Goal: Find specific page/section: Find specific page/section

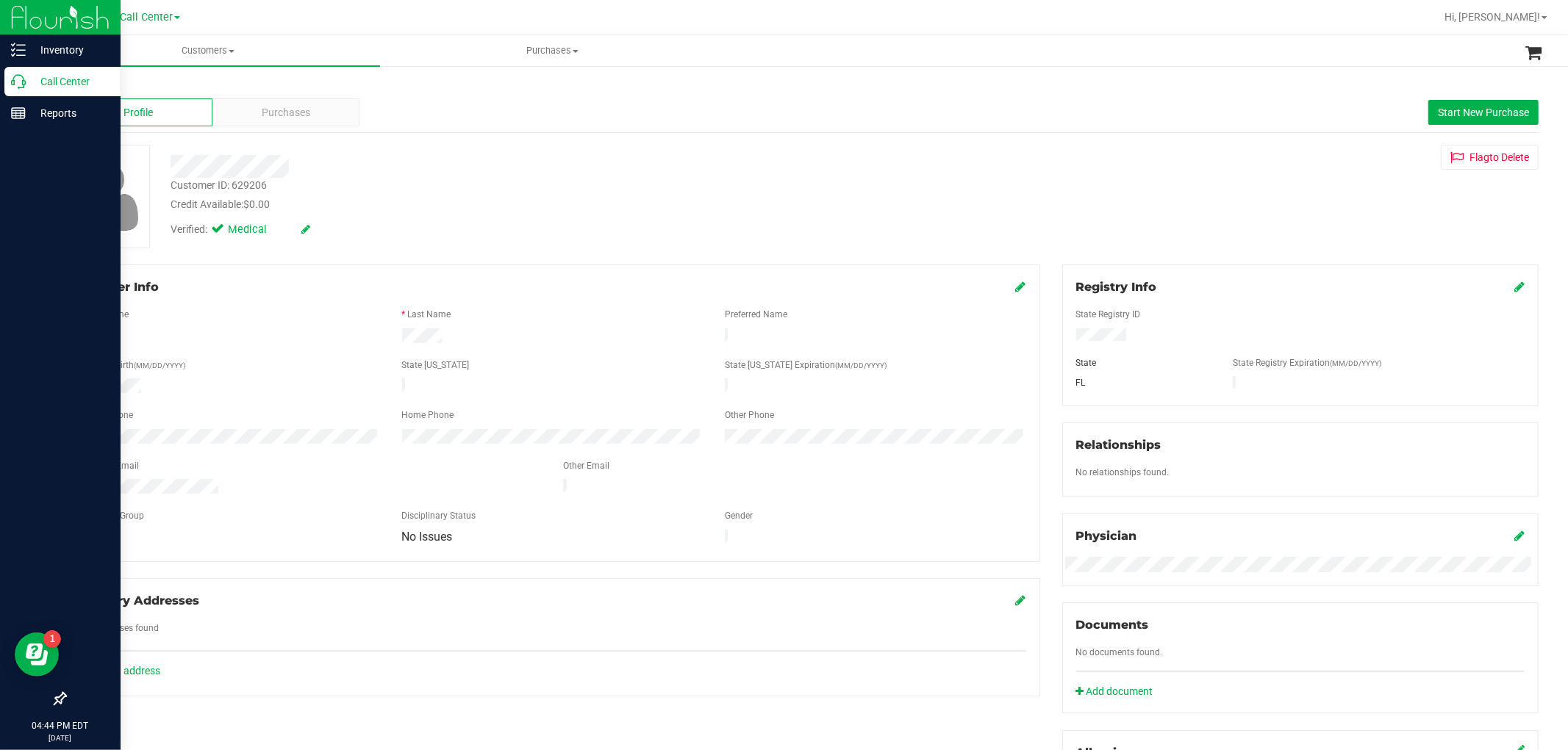
click at [22, 88] on icon at bounding box center [18, 82] width 14 height 14
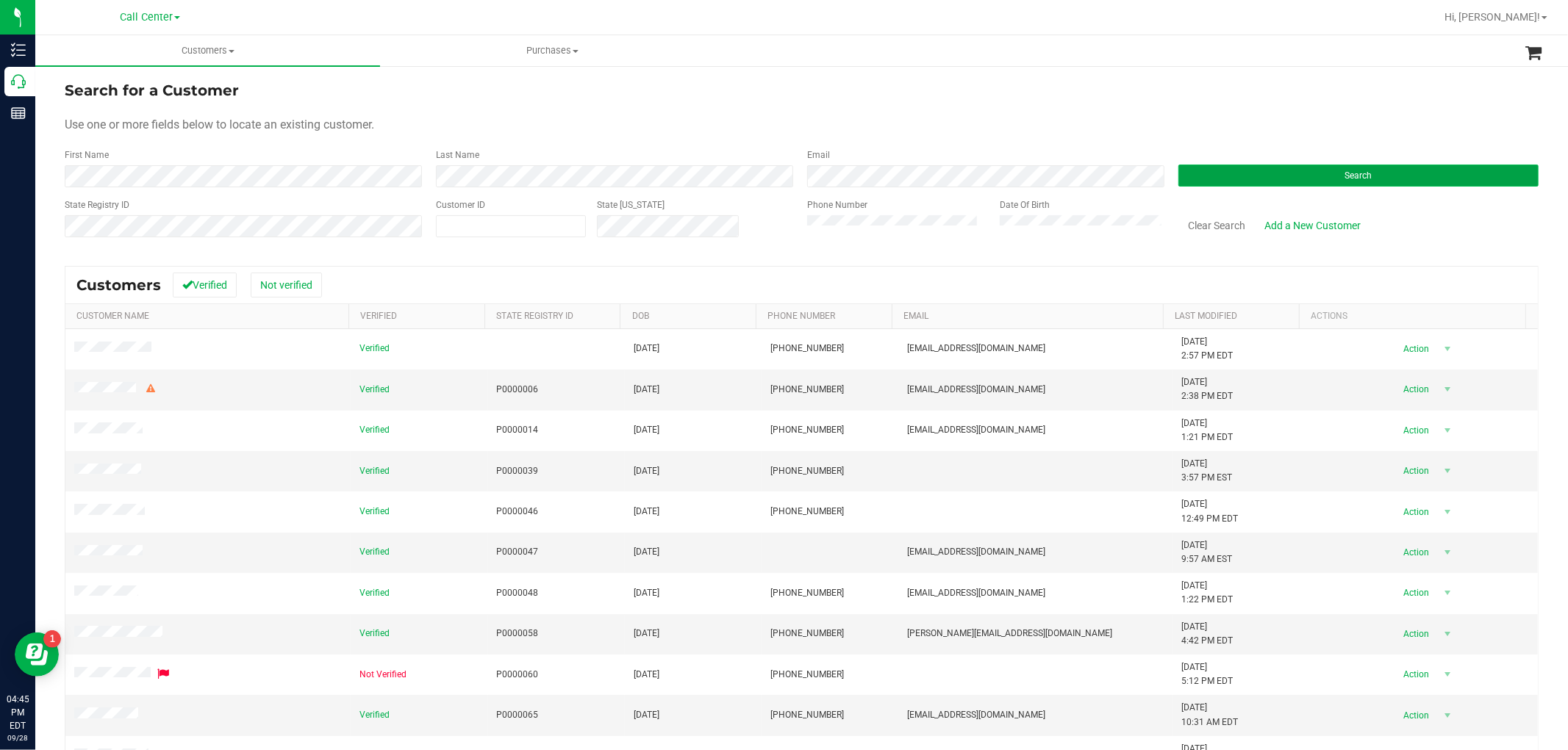
click at [1213, 171] on button "Search" at bounding box center [1359, 176] width 360 height 22
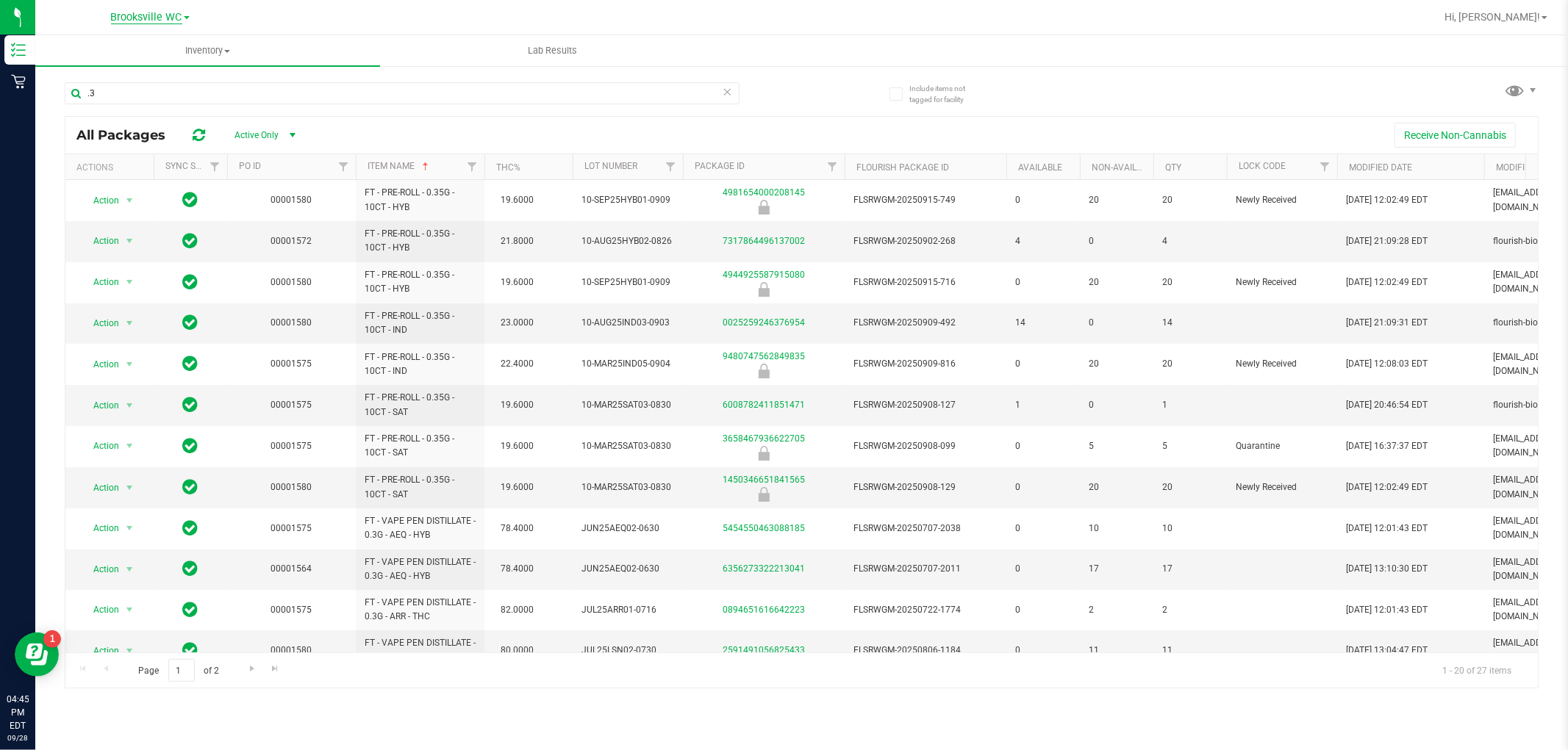
scroll to position [163, 0]
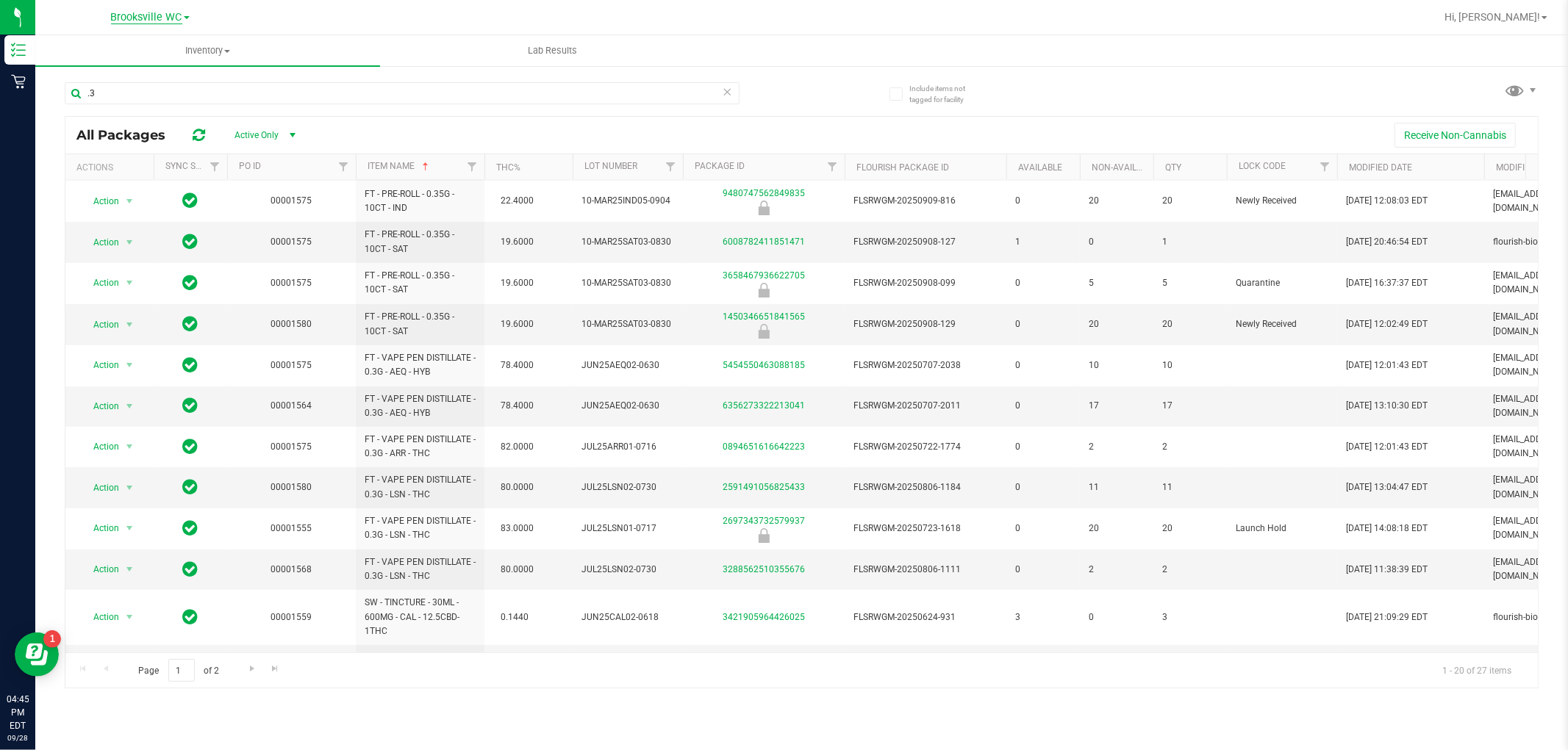
click at [169, 14] on span "Brooksville WC" at bounding box center [147, 18] width 71 height 14
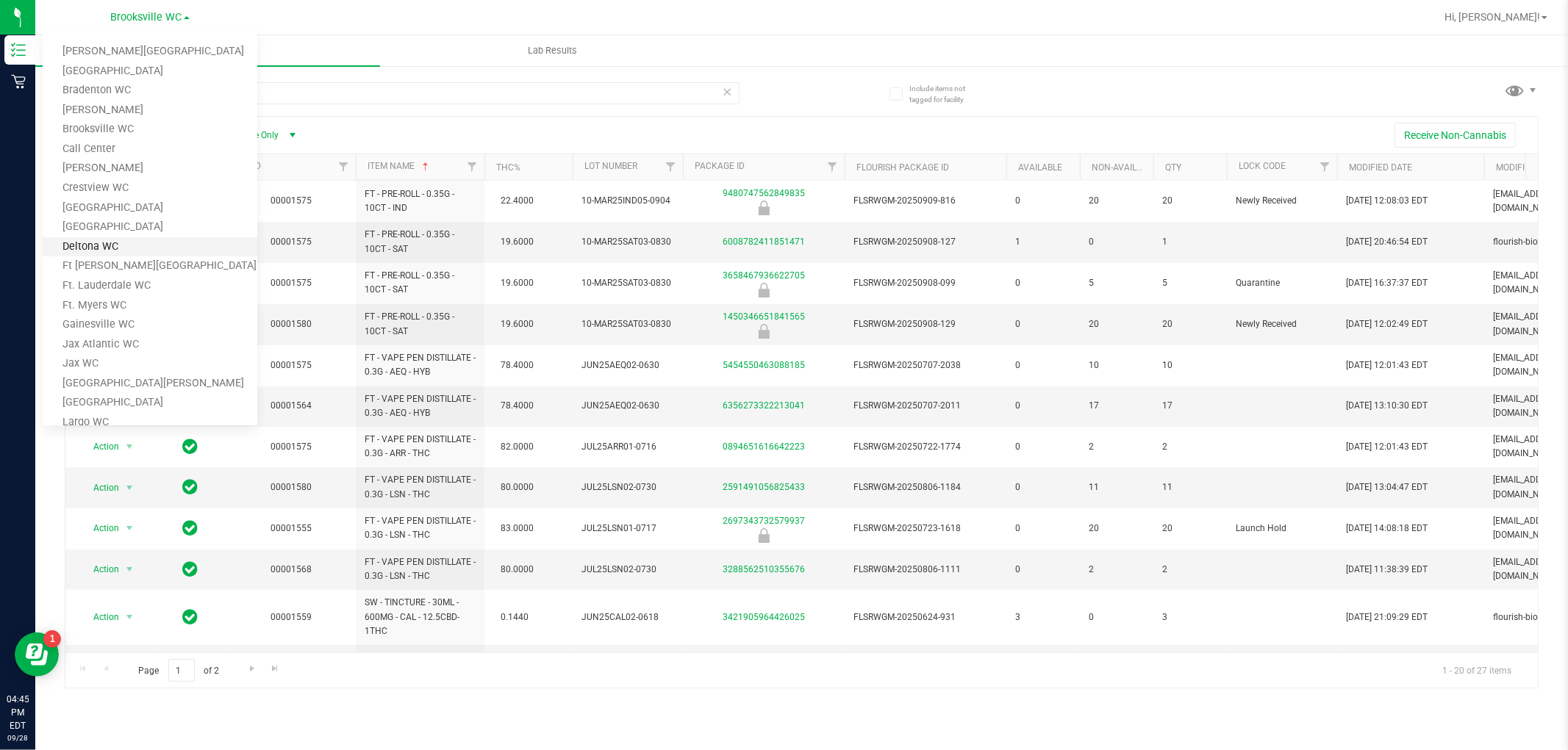
click at [151, 247] on link "Deltona WC" at bounding box center [150, 247] width 215 height 20
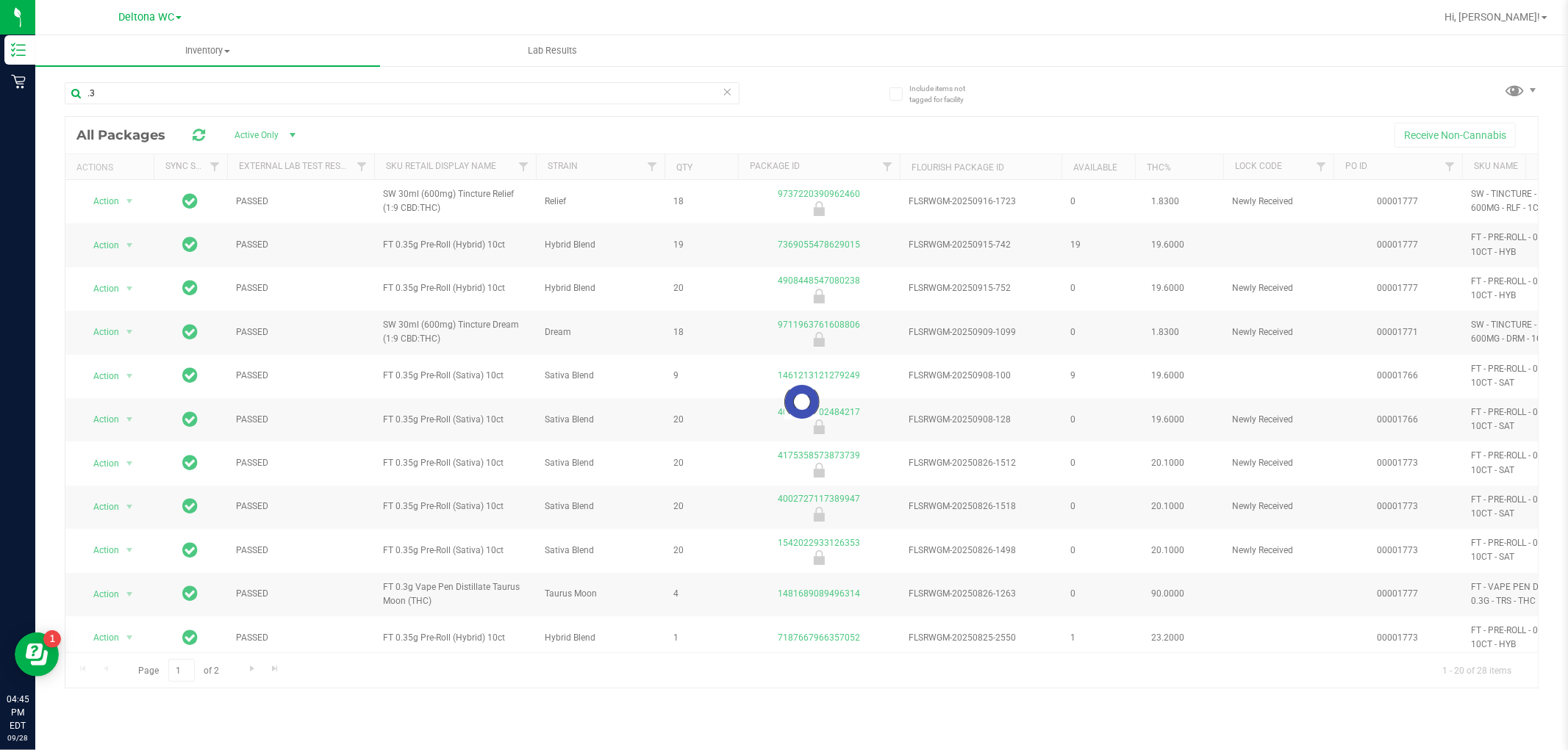
click at [726, 88] on icon at bounding box center [727, 91] width 10 height 18
click at [606, 99] on input "text" at bounding box center [402, 94] width 675 height 22
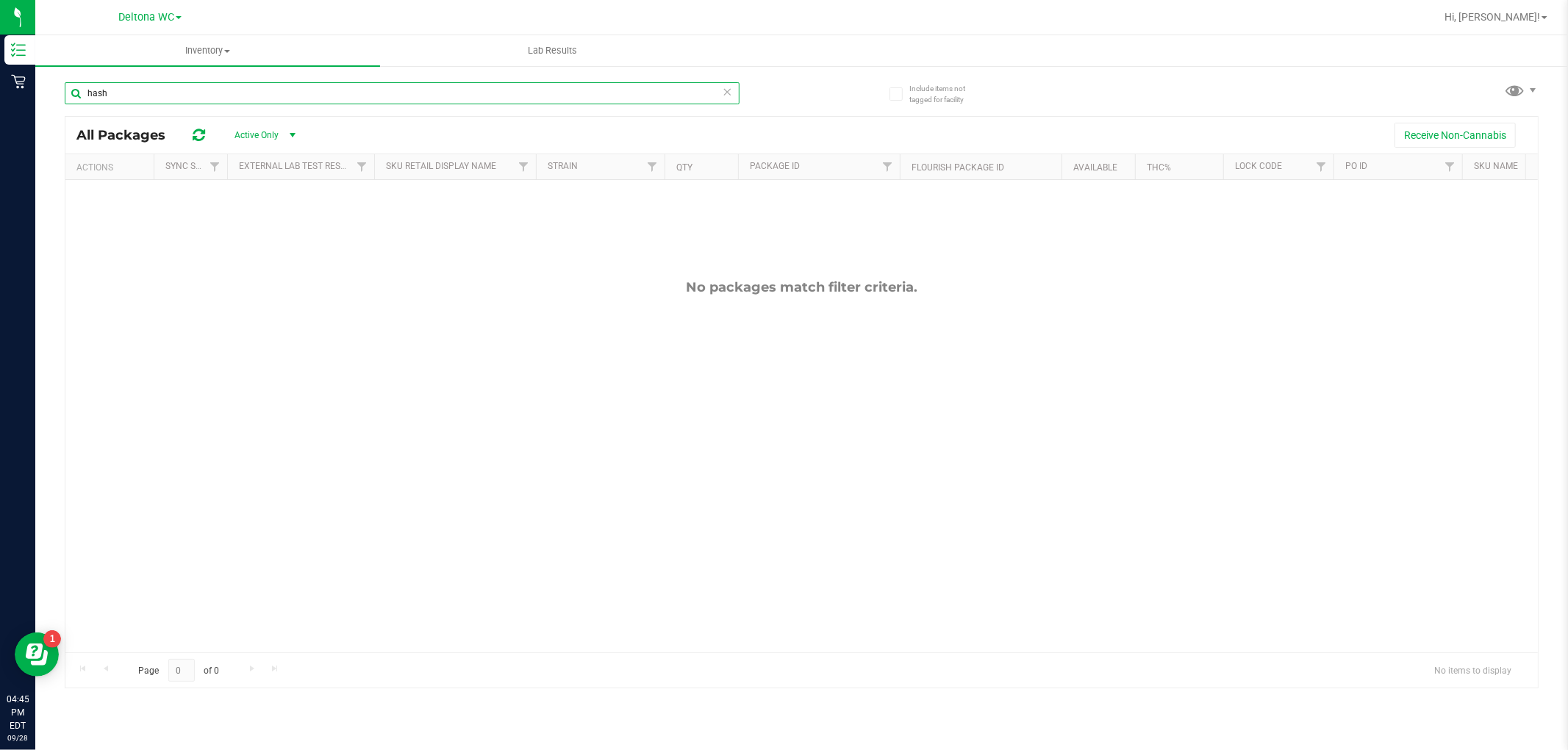
type input "hash"
click at [726, 90] on icon at bounding box center [727, 91] width 10 height 18
click at [712, 97] on input "text" at bounding box center [402, 94] width 675 height 22
type input "2"
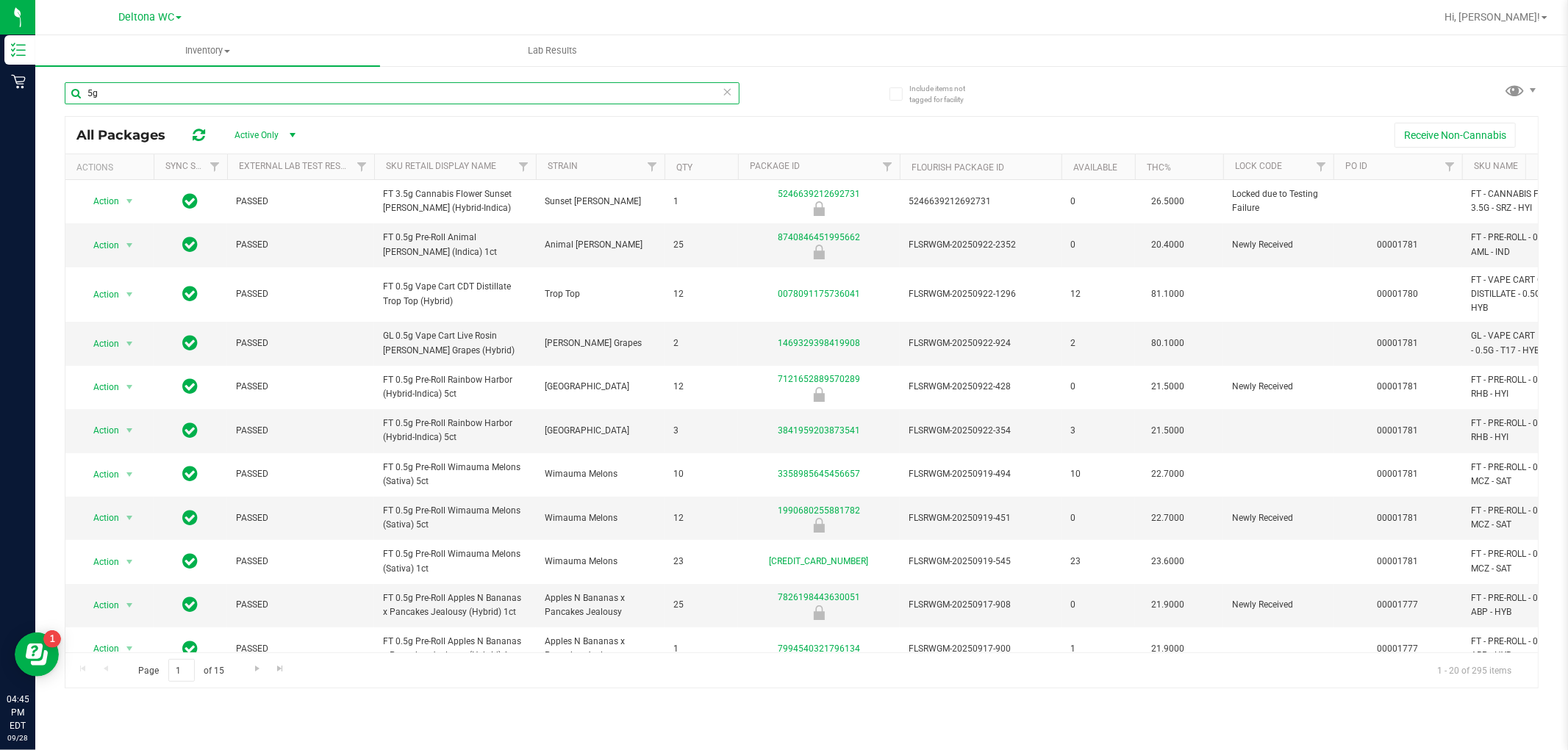
type input "5g"
click at [726, 89] on icon at bounding box center [727, 91] width 10 height 18
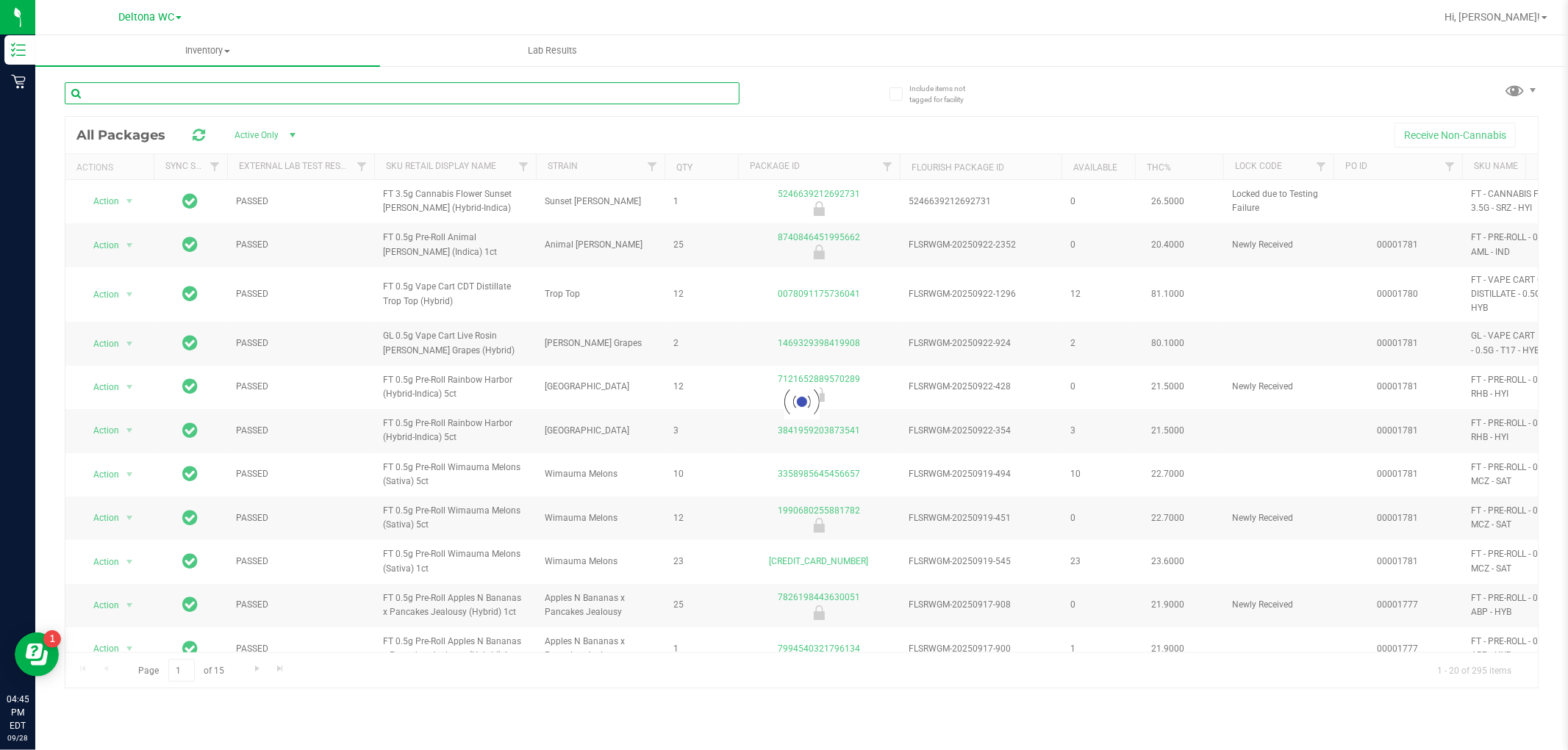
click at [677, 93] on input "text" at bounding box center [402, 94] width 675 height 22
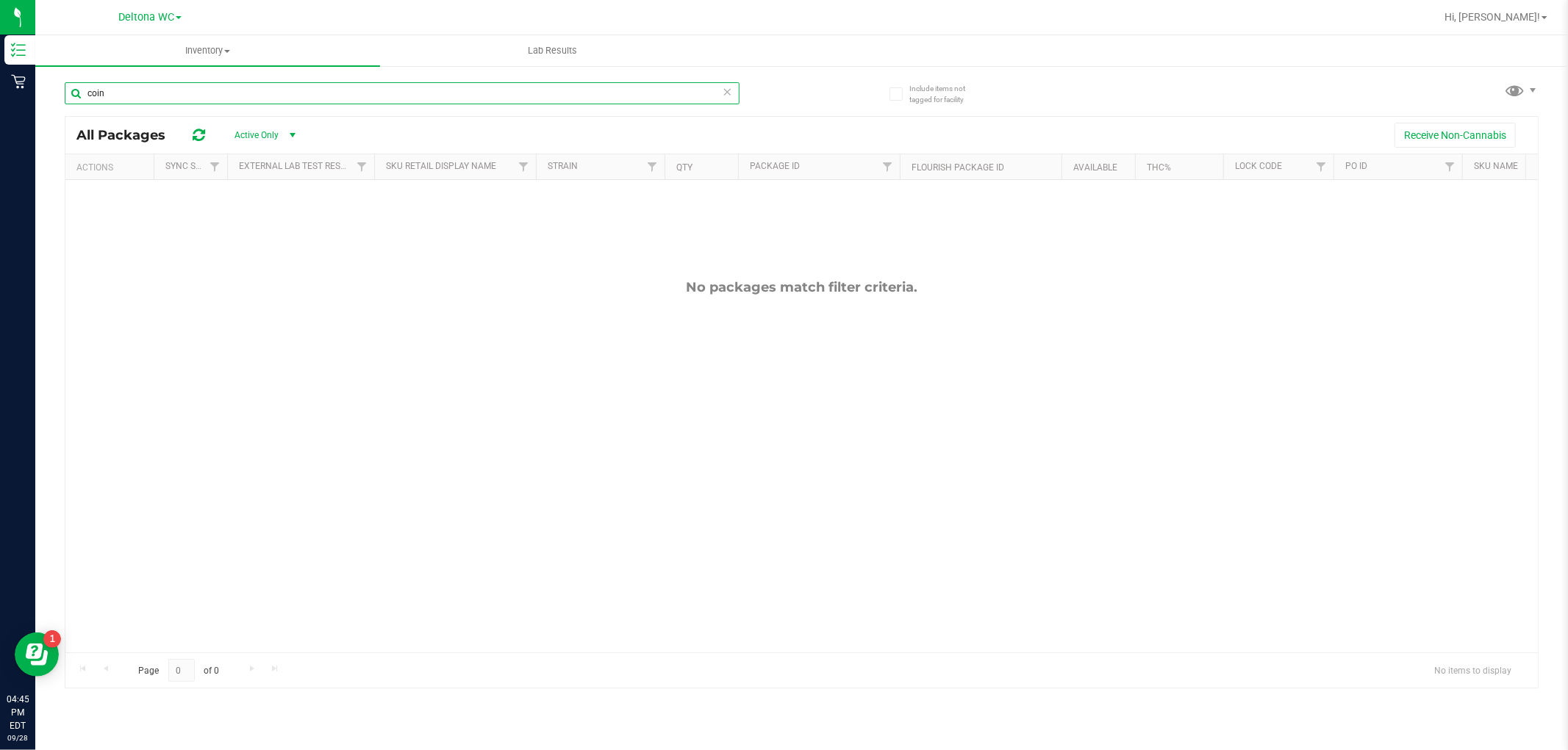
type input "coin"
click at [728, 96] on icon at bounding box center [727, 91] width 10 height 18
